Goal: Task Accomplishment & Management: Manage account settings

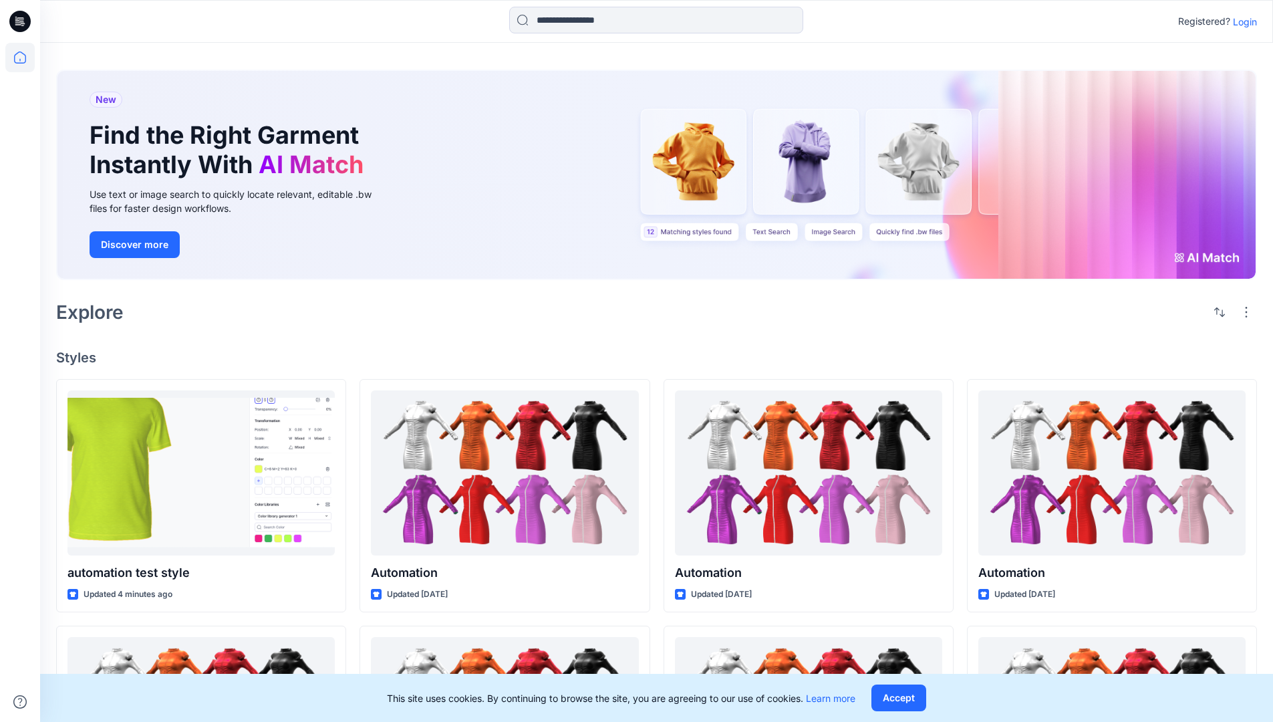
click at [1242, 21] on p "Login" at bounding box center [1245, 22] width 24 height 14
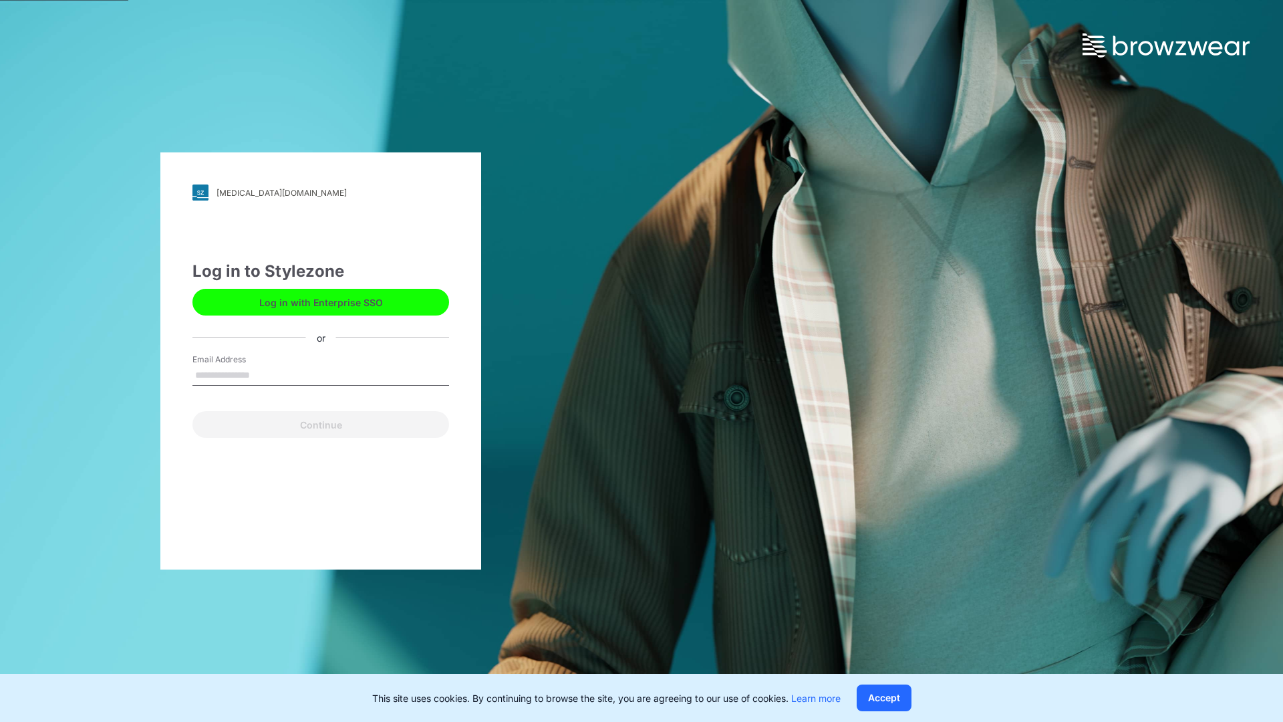
click at [264, 374] on input "Email Address" at bounding box center [320, 376] width 257 height 20
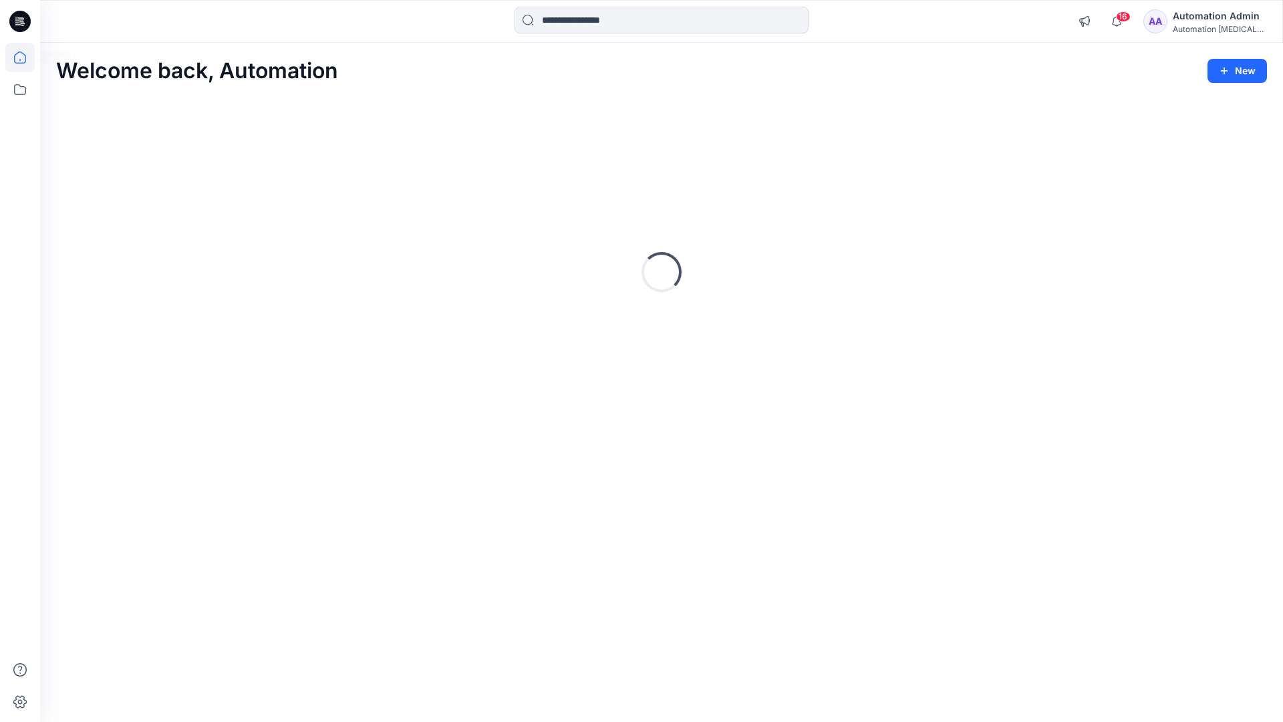
click at [25, 57] on icon at bounding box center [20, 57] width 12 height 12
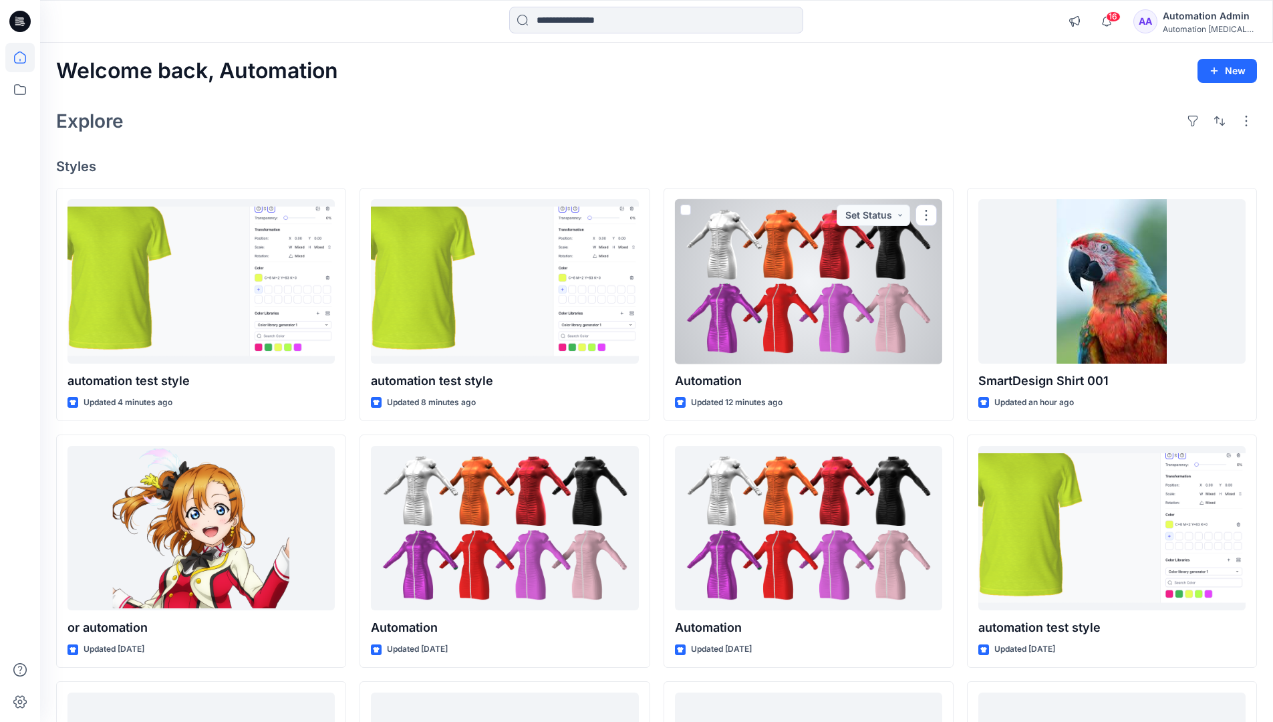
scroll to position [257, 0]
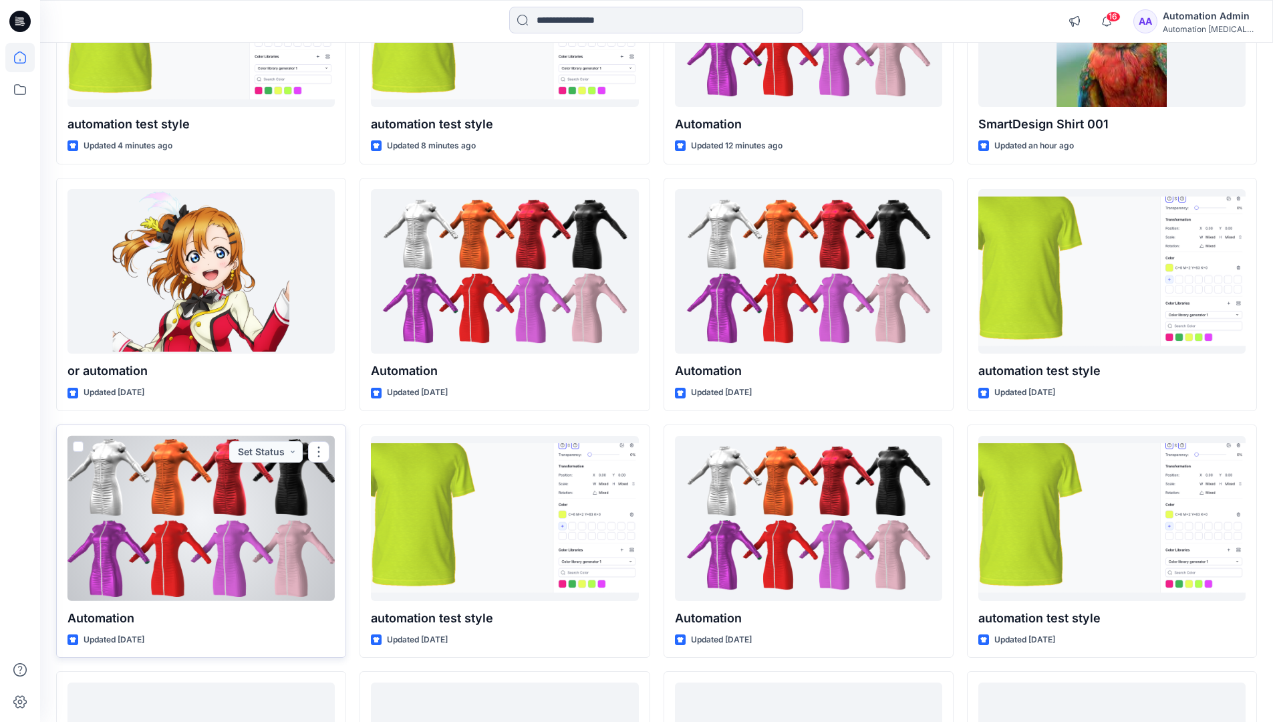
click at [76, 448] on span at bounding box center [78, 446] width 11 height 11
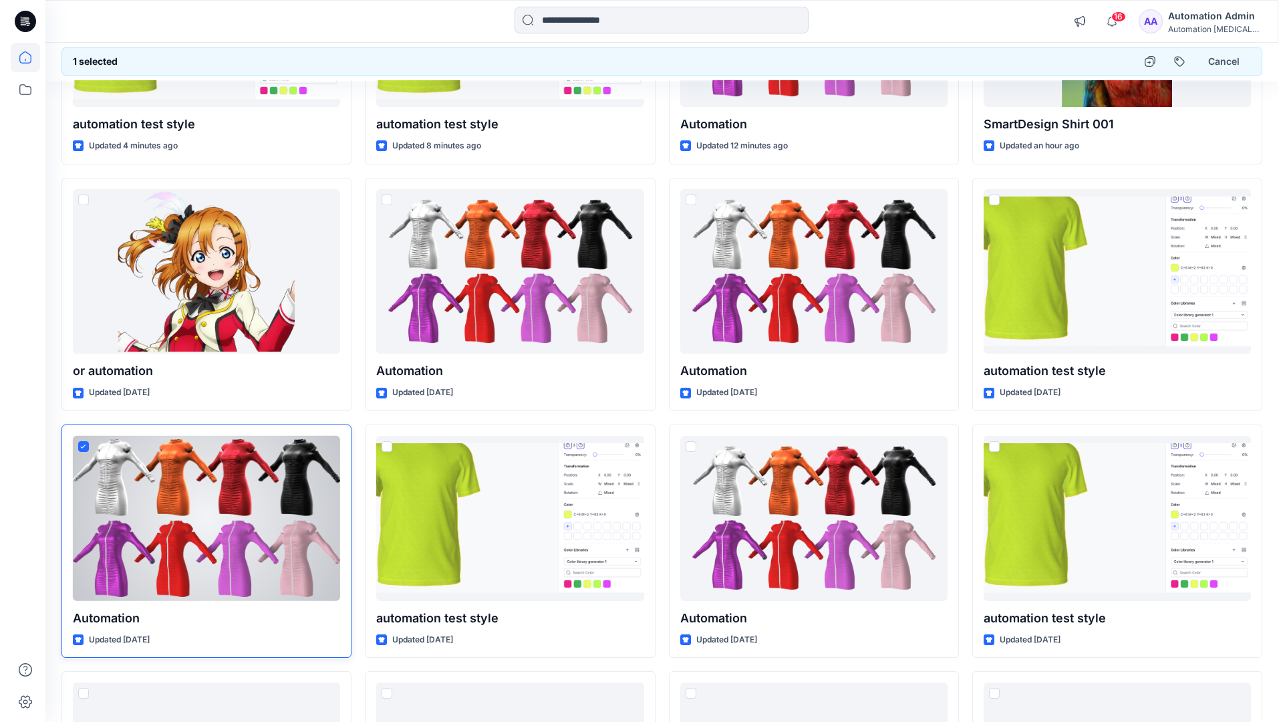
scroll to position [0, 0]
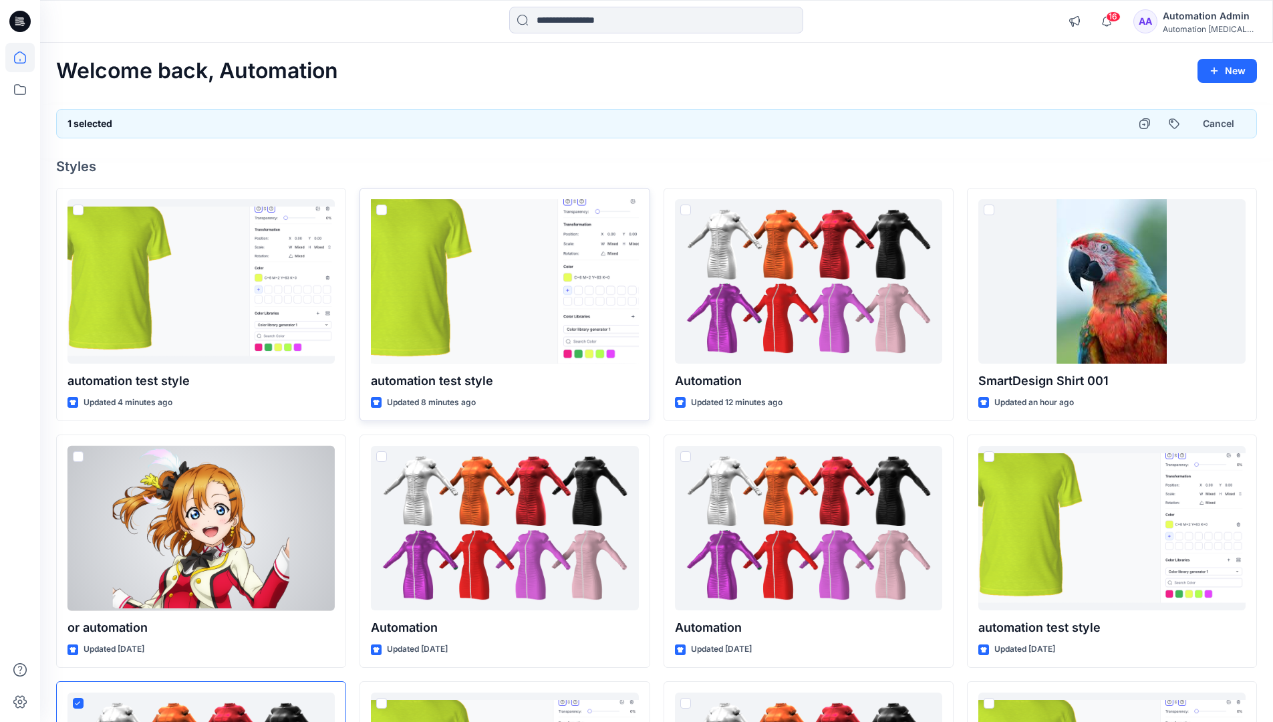
click at [381, 211] on span at bounding box center [381, 209] width 11 height 11
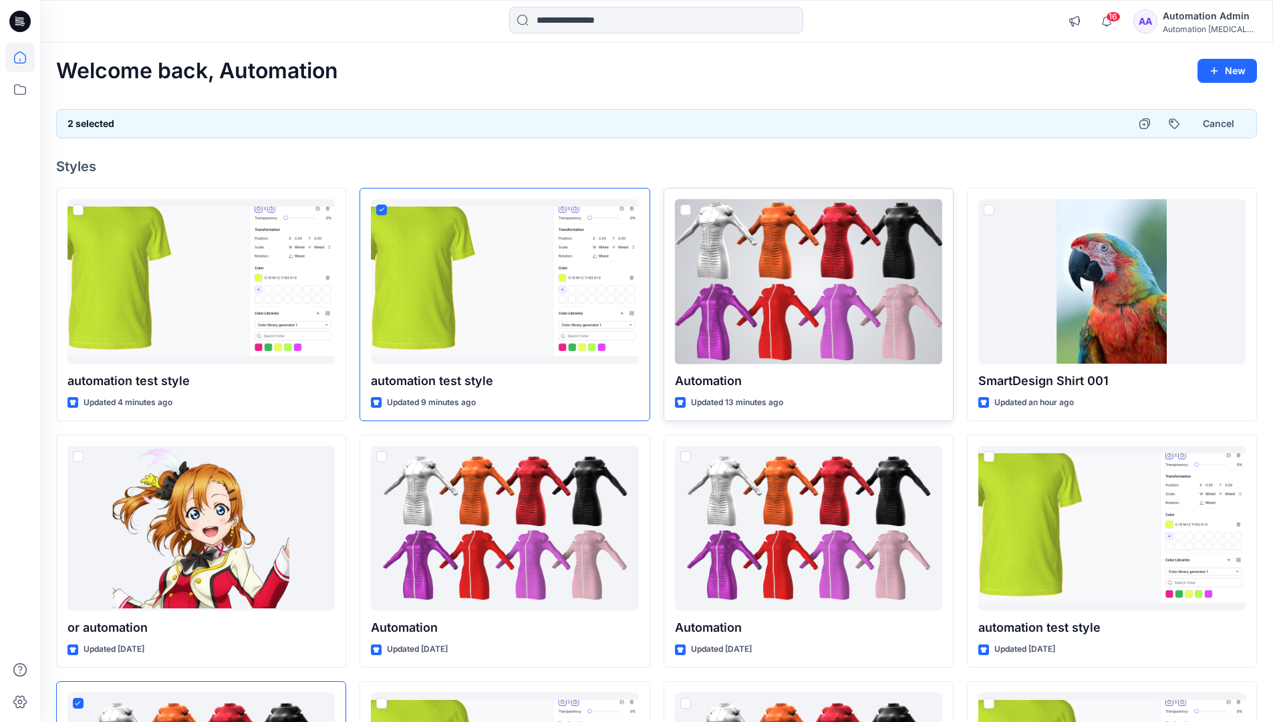
click at [688, 212] on span at bounding box center [685, 209] width 11 height 11
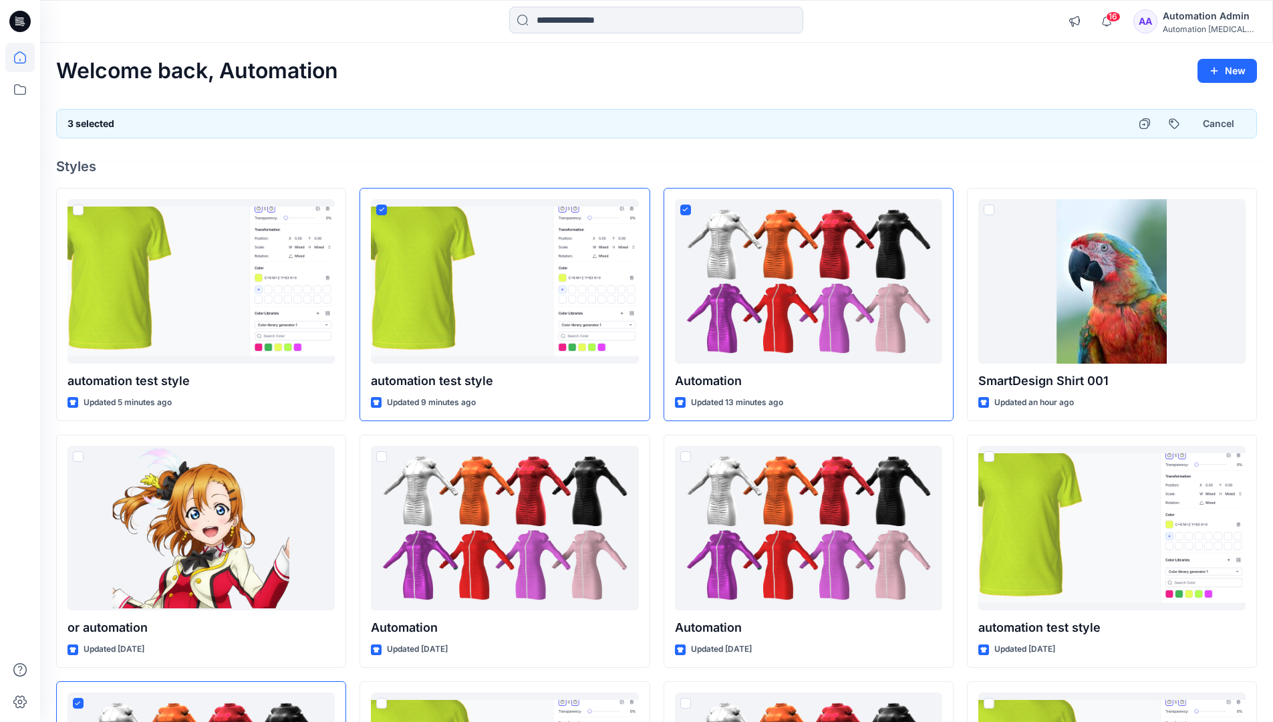
click at [1081, 119] on div "3 selected Cancel" at bounding box center [656, 123] width 1201 height 29
click at [1211, 126] on button "Cancel" at bounding box center [1218, 124] width 54 height 24
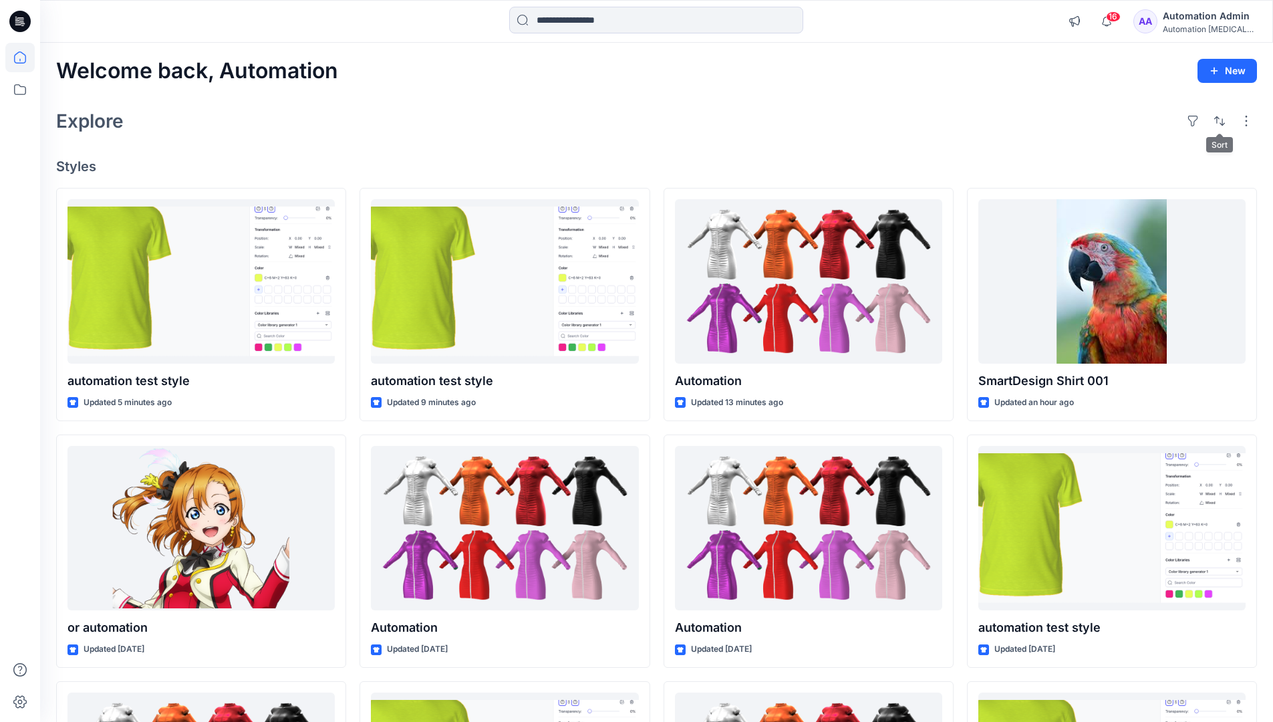
click at [1201, 19] on div "Automation Admin" at bounding box center [1210, 16] width 94 height 16
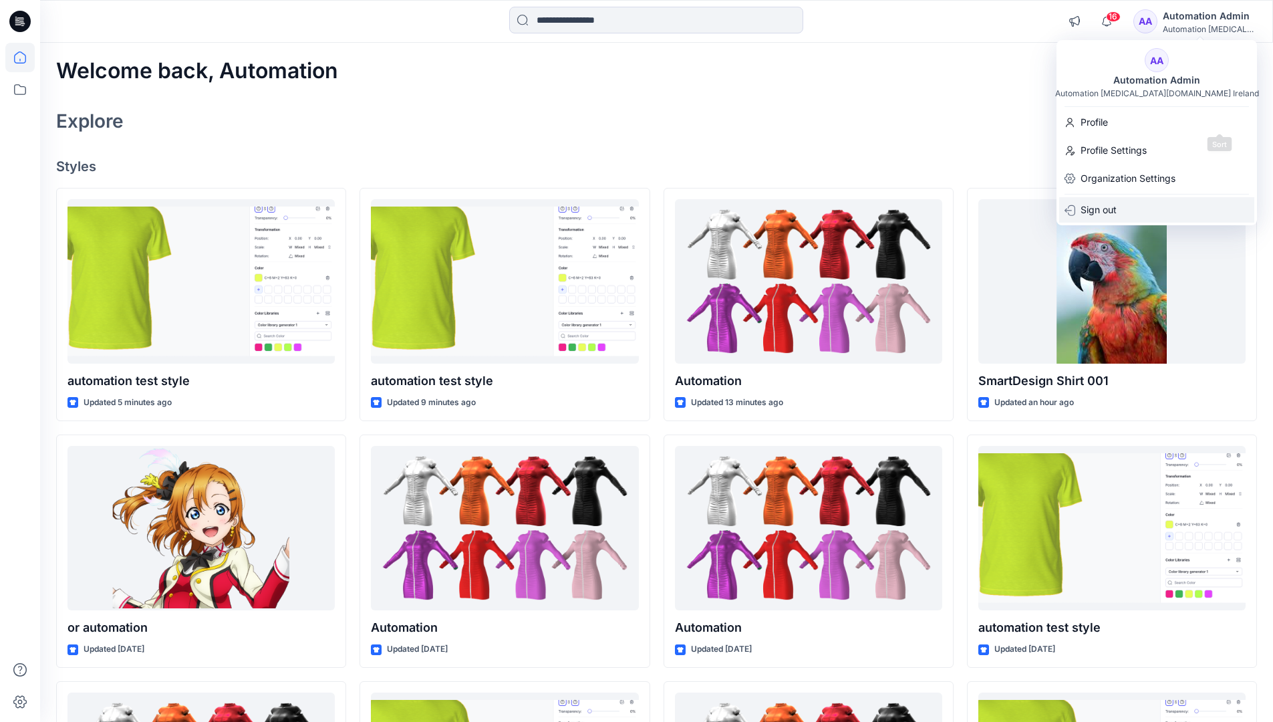
click at [1164, 206] on div "Sign out" at bounding box center [1156, 209] width 195 height 25
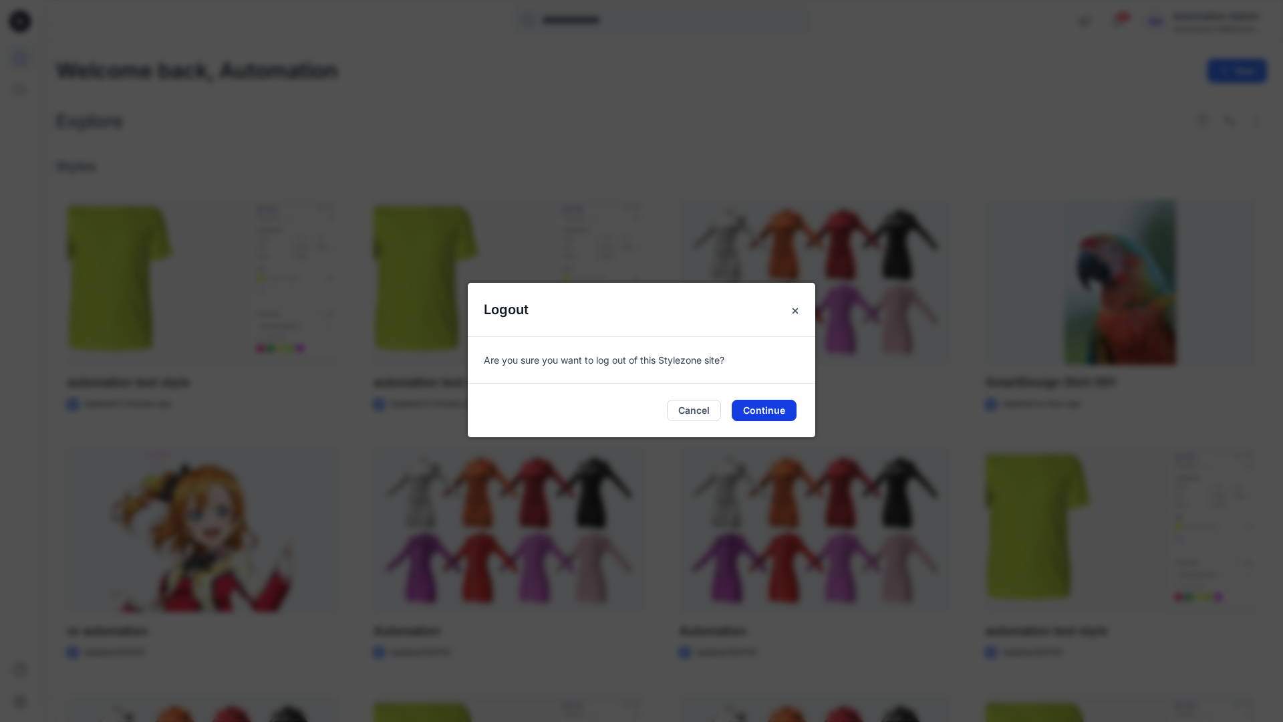
click at [772, 408] on button "Continue" at bounding box center [764, 410] width 65 height 21
